Goal: Transaction & Acquisition: Purchase product/service

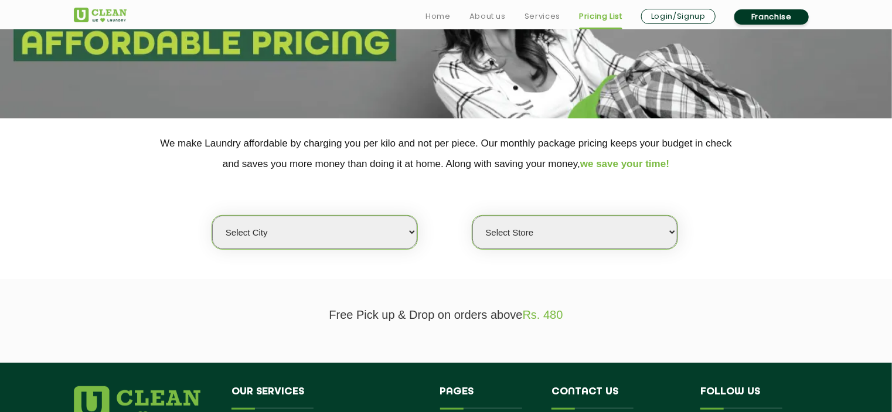
scroll to position [164, 0]
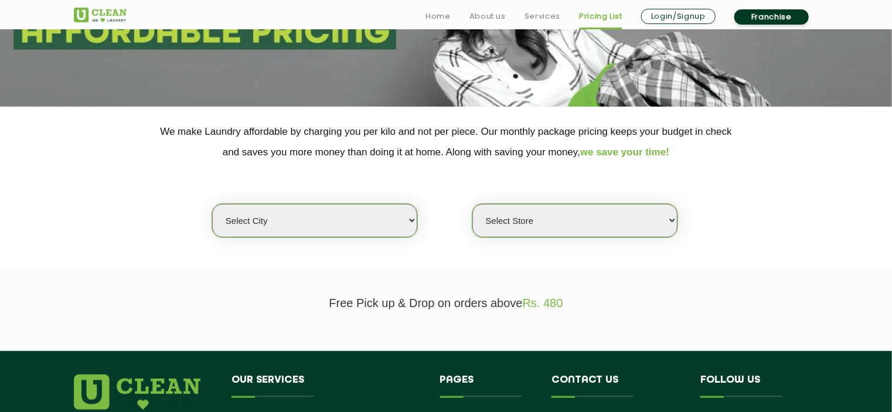
click at [409, 217] on select "Select city [GEOGRAPHIC_DATA] [GEOGRAPHIC_DATA] [GEOGRAPHIC_DATA] [GEOGRAPHIC_D…" at bounding box center [314, 220] width 205 height 33
select select "3"
click at [212, 204] on select "Select city [GEOGRAPHIC_DATA] [GEOGRAPHIC_DATA] [GEOGRAPHIC_DATA] [GEOGRAPHIC_D…" at bounding box center [314, 220] width 205 height 33
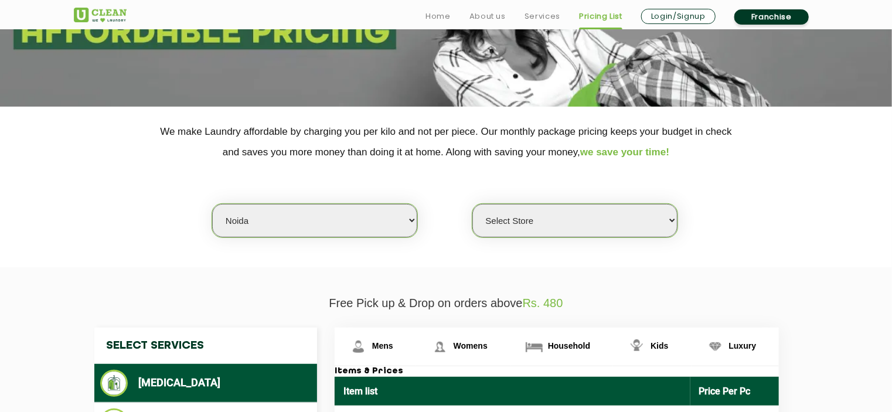
click at [671, 221] on select "Select Store [GEOGRAPHIC_DATA] [GEOGRAPHIC_DATA] [GEOGRAPHIC_DATA] [GEOGRAPHIC_…" at bounding box center [575, 220] width 205 height 33
click at [473, 204] on select "Select Store [GEOGRAPHIC_DATA] [GEOGRAPHIC_DATA] [GEOGRAPHIC_DATA] [GEOGRAPHIC_…" at bounding box center [575, 220] width 205 height 33
click at [671, 218] on select "Select Store [GEOGRAPHIC_DATA] [GEOGRAPHIC_DATA] [GEOGRAPHIC_DATA] [GEOGRAPHIC_…" at bounding box center [575, 220] width 205 height 33
select select "588"
click at [473, 204] on select "Select Store [GEOGRAPHIC_DATA] [GEOGRAPHIC_DATA] [GEOGRAPHIC_DATA] [GEOGRAPHIC_…" at bounding box center [575, 220] width 205 height 33
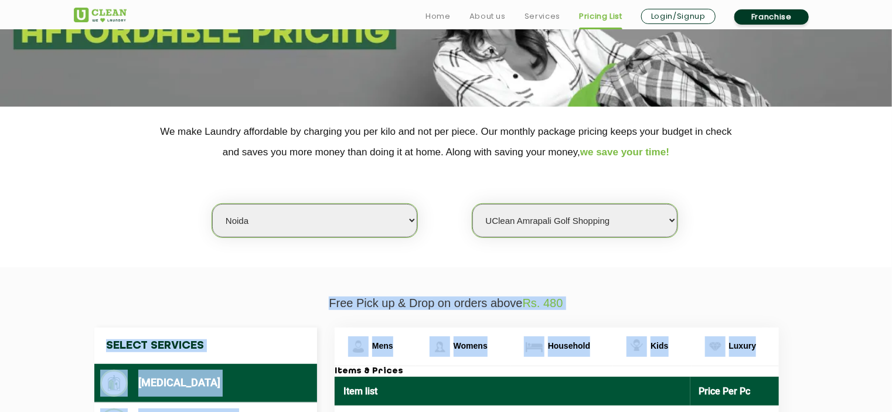
drag, startPoint x: 871, startPoint y: 324, endPoint x: 848, endPoint y: 273, distance: 55.1
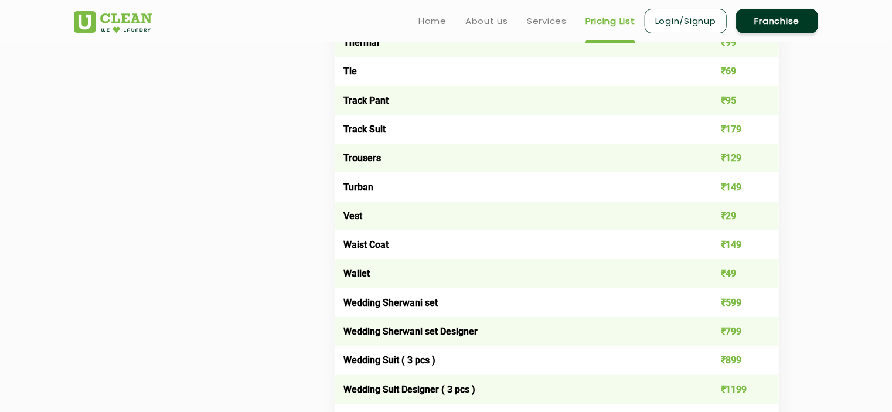
scroll to position [2134, 0]
